Goal: Information Seeking & Learning: Learn about a topic

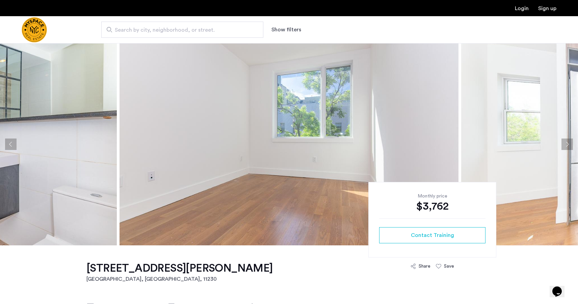
click at [568, 142] on button "Next apartment" at bounding box center [566, 144] width 11 height 11
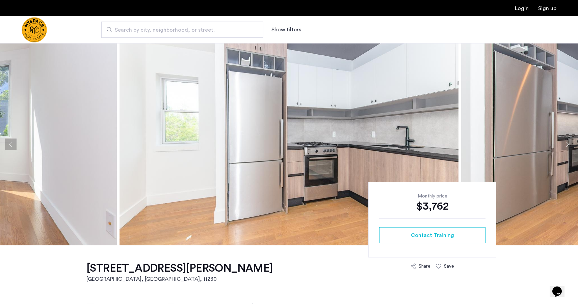
click at [568, 142] on button "Next apartment" at bounding box center [566, 144] width 11 height 11
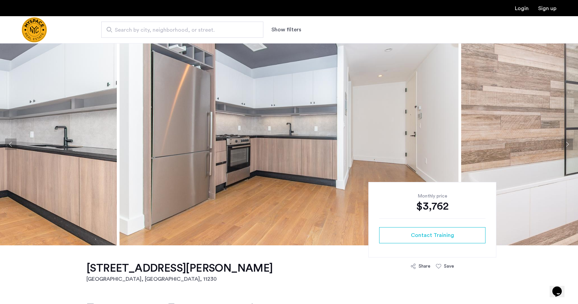
click at [568, 142] on button "Next apartment" at bounding box center [566, 144] width 11 height 11
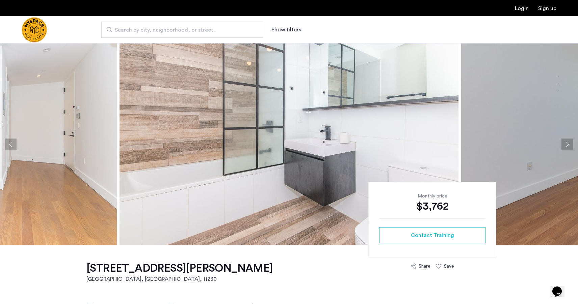
click at [568, 142] on button "Next apartment" at bounding box center [566, 144] width 11 height 11
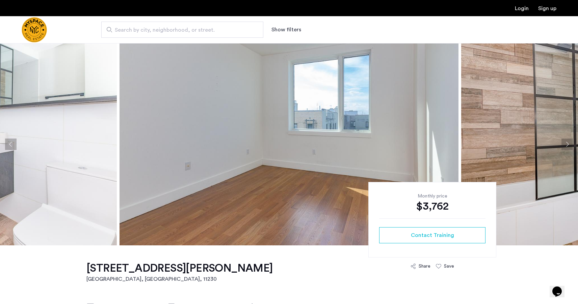
click at [568, 142] on button "Next apartment" at bounding box center [566, 144] width 11 height 11
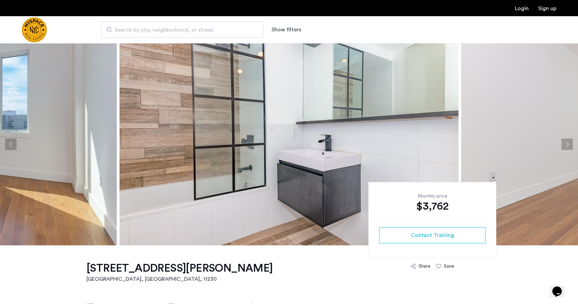
click at [568, 142] on button "Next apartment" at bounding box center [566, 144] width 11 height 11
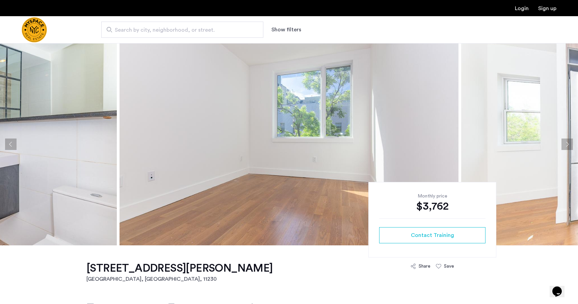
click at [175, 149] on img at bounding box center [288, 144] width 339 height 203
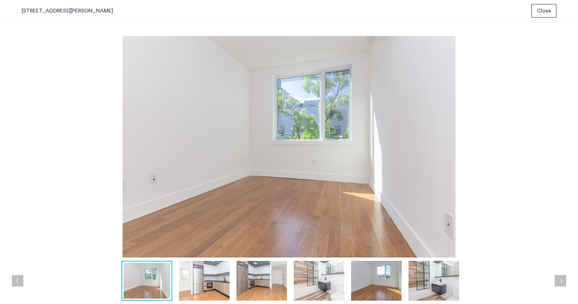
click at [207, 287] on img at bounding box center [204, 281] width 51 height 40
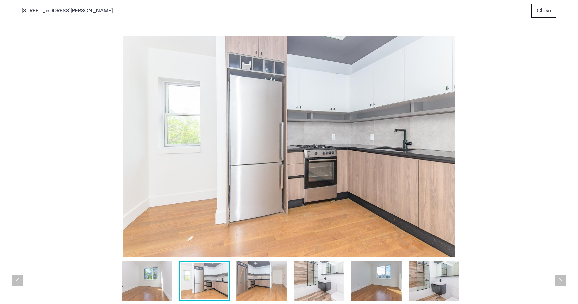
click at [266, 278] on img at bounding box center [261, 281] width 51 height 40
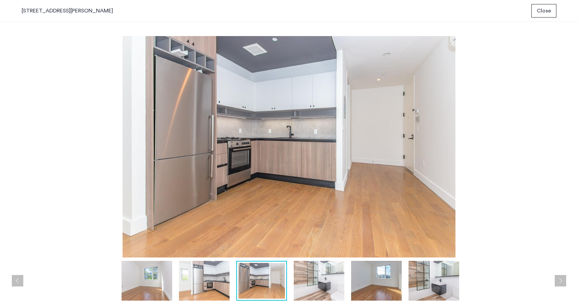
drag, startPoint x: 304, startPoint y: 278, endPoint x: 311, endPoint y: 278, distance: 6.4
click at [306, 278] on img at bounding box center [319, 281] width 51 height 40
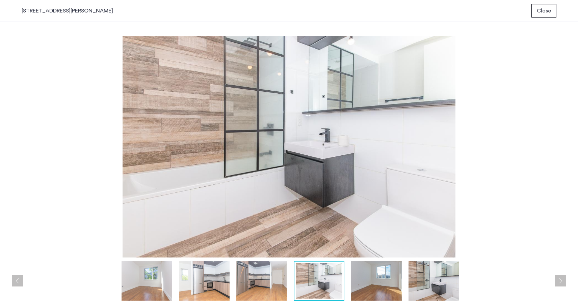
drag, startPoint x: 341, startPoint y: 278, endPoint x: 357, endPoint y: 278, distance: 16.2
click at [342, 278] on img at bounding box center [319, 281] width 47 height 36
click at [372, 279] on img at bounding box center [376, 281] width 51 height 40
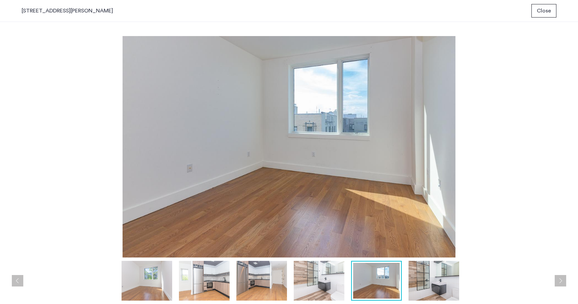
click at [425, 284] on img at bounding box center [433, 281] width 51 height 40
